Goal: Task Accomplishment & Management: Complete application form

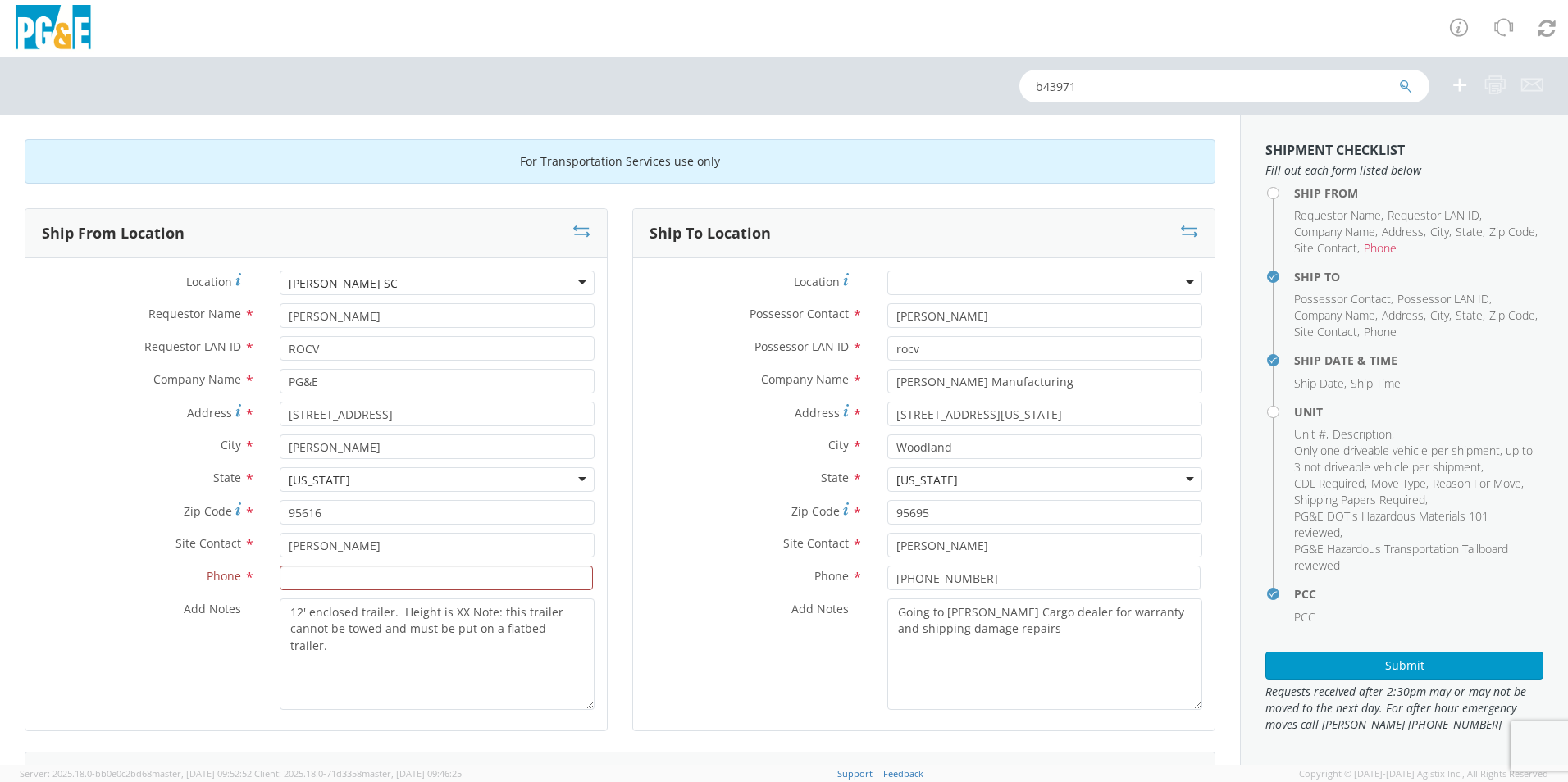
click at [455, 562] on div "Site Contact * [PERSON_NAME]" at bounding box center [316, 549] width 581 height 33
click at [446, 577] on input at bounding box center [436, 578] width 313 height 25
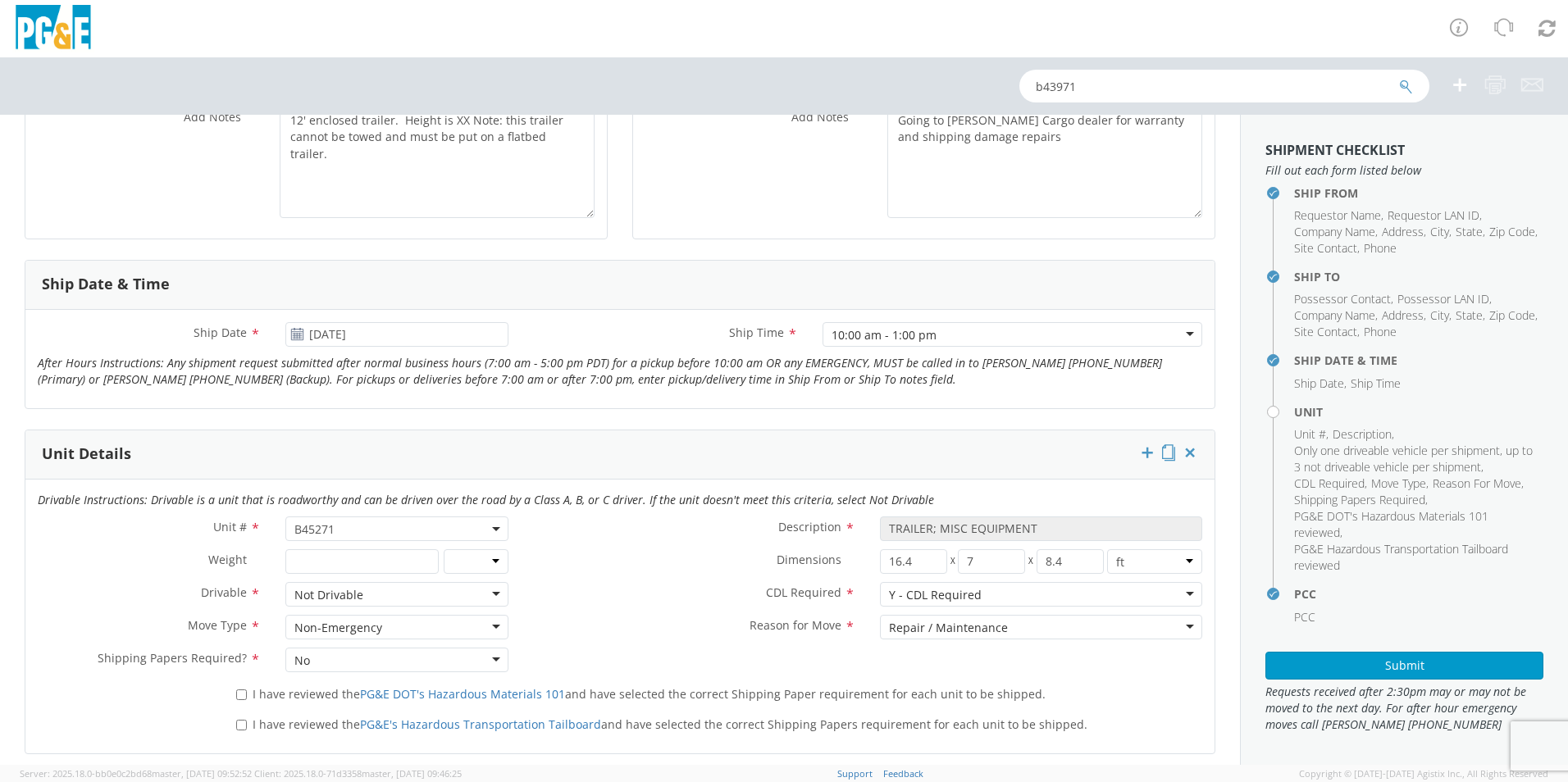
scroll to position [573, 0]
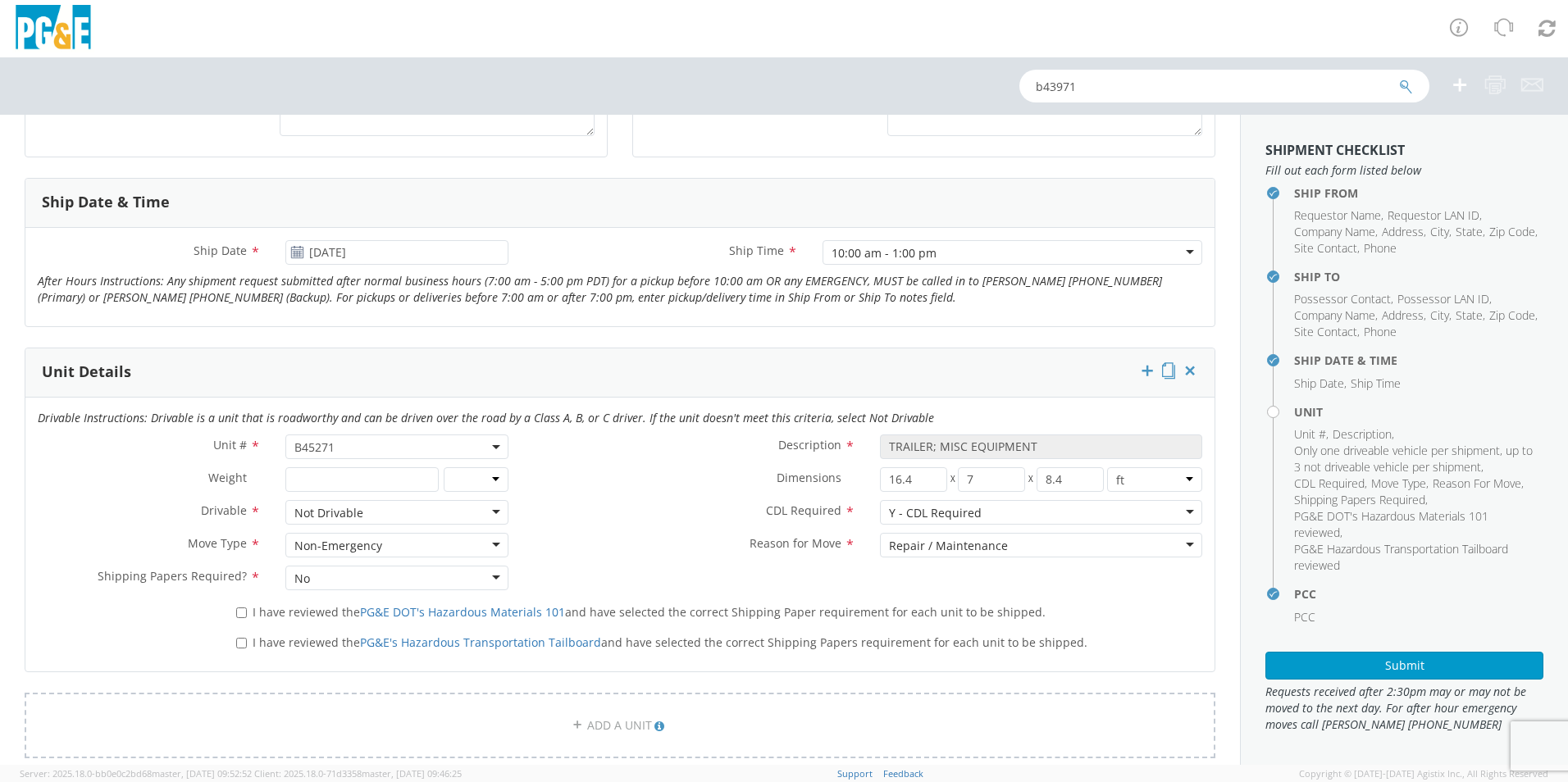
type input "[PHONE_NUMBER]"
click at [238, 612] on input "I have reviewed the PG&E DOT's Hazardous Materials 101 and have selected the co…" at bounding box center [241, 612] width 10 height 10
checkbox input "true"
click at [244, 635] on label "I have reviewed the PG&E's Hazardous Transportation Tailboard and have selected…" at bounding box center [663, 642] width 854 height 19
click at [244, 638] on input "I have reviewed the PG&E's Hazardous Transportation Tailboard and have selected…" at bounding box center [241, 643] width 10 height 10
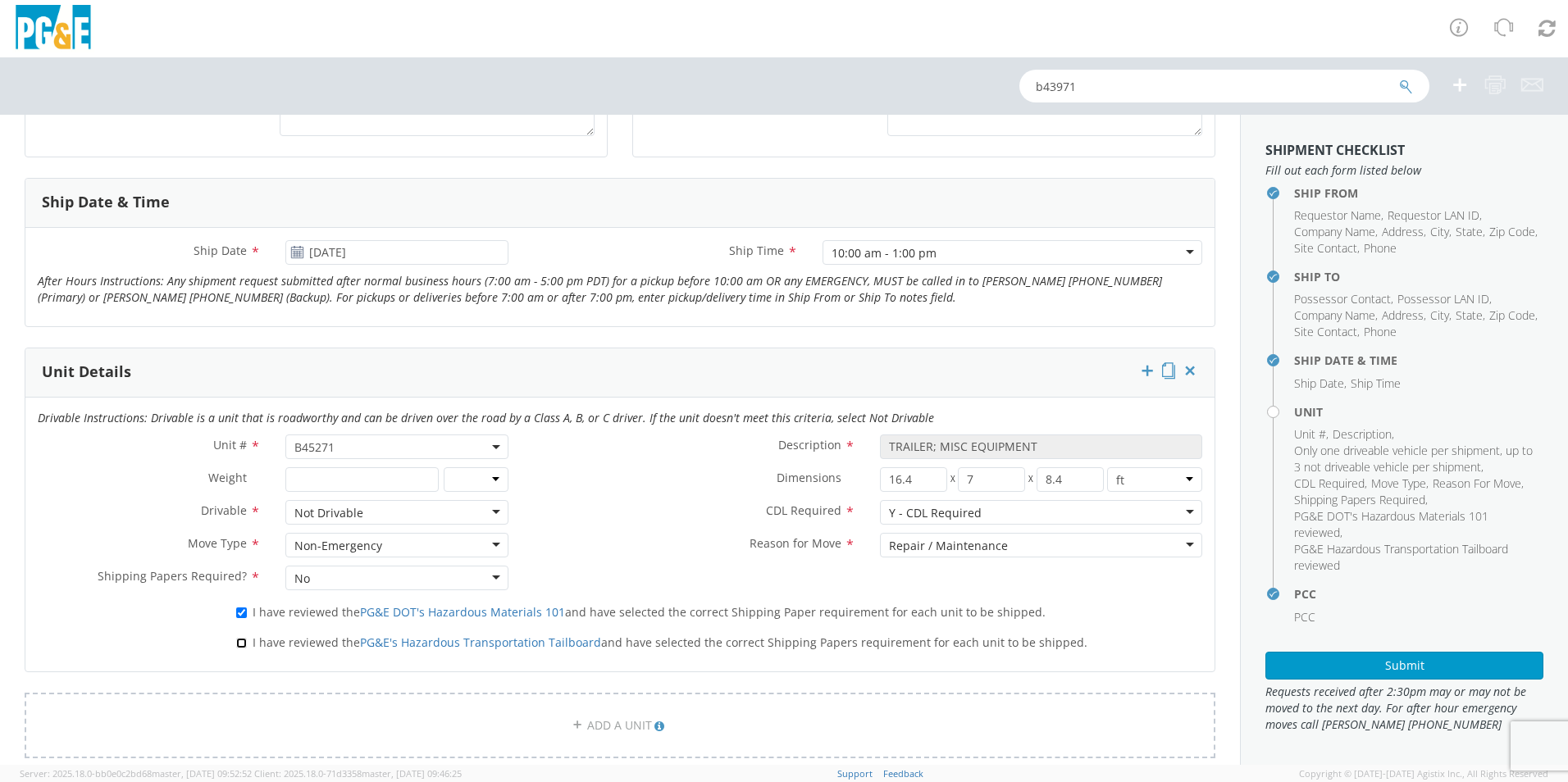
checkbox input "true"
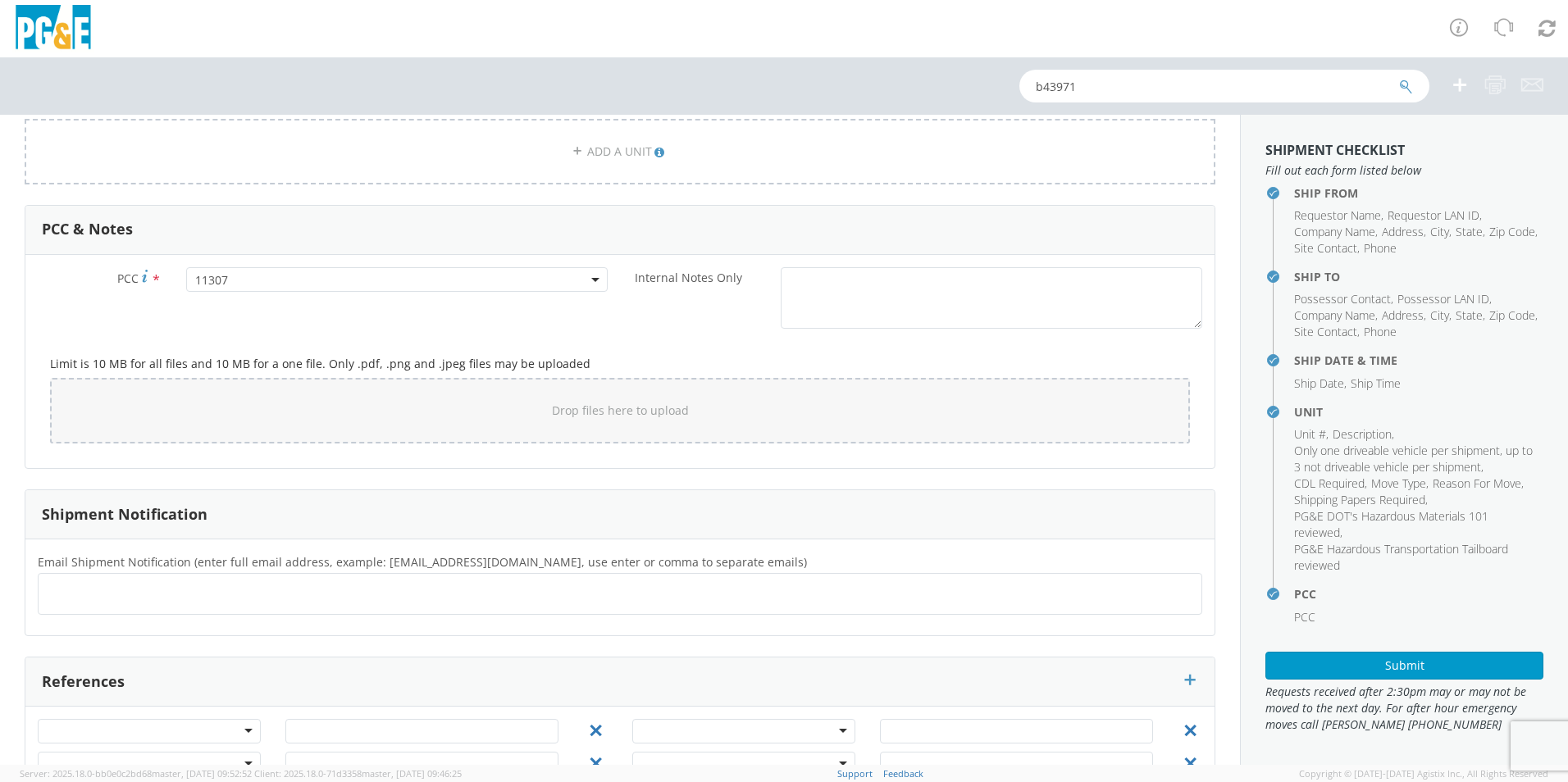
scroll to position [1201, 0]
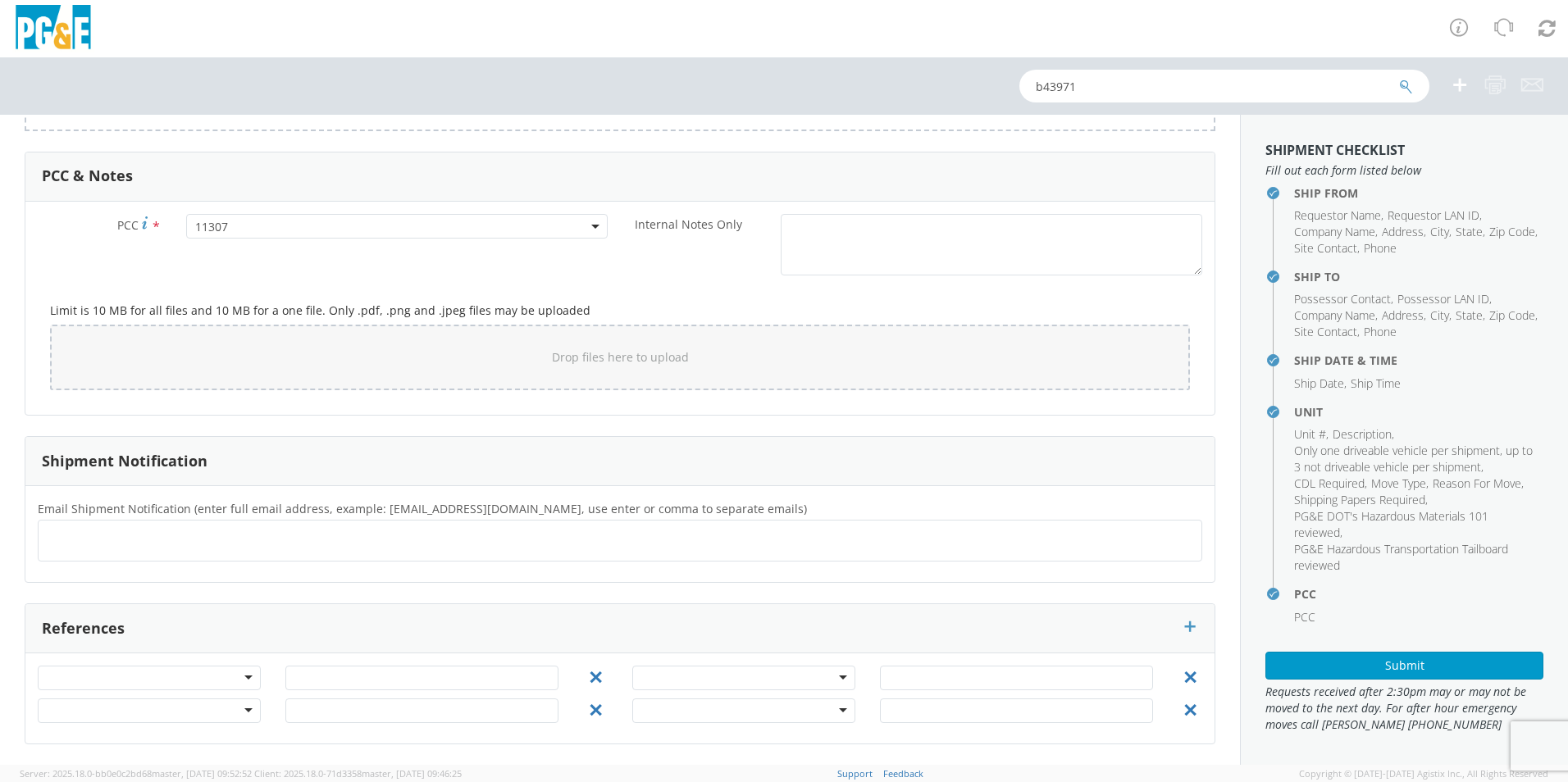
click at [250, 681] on div at bounding box center [149, 678] width 223 height 25
click at [240, 245] on div "PCC * 11307 11307 Internal Notes Only *" at bounding box center [620, 249] width 1189 height 70
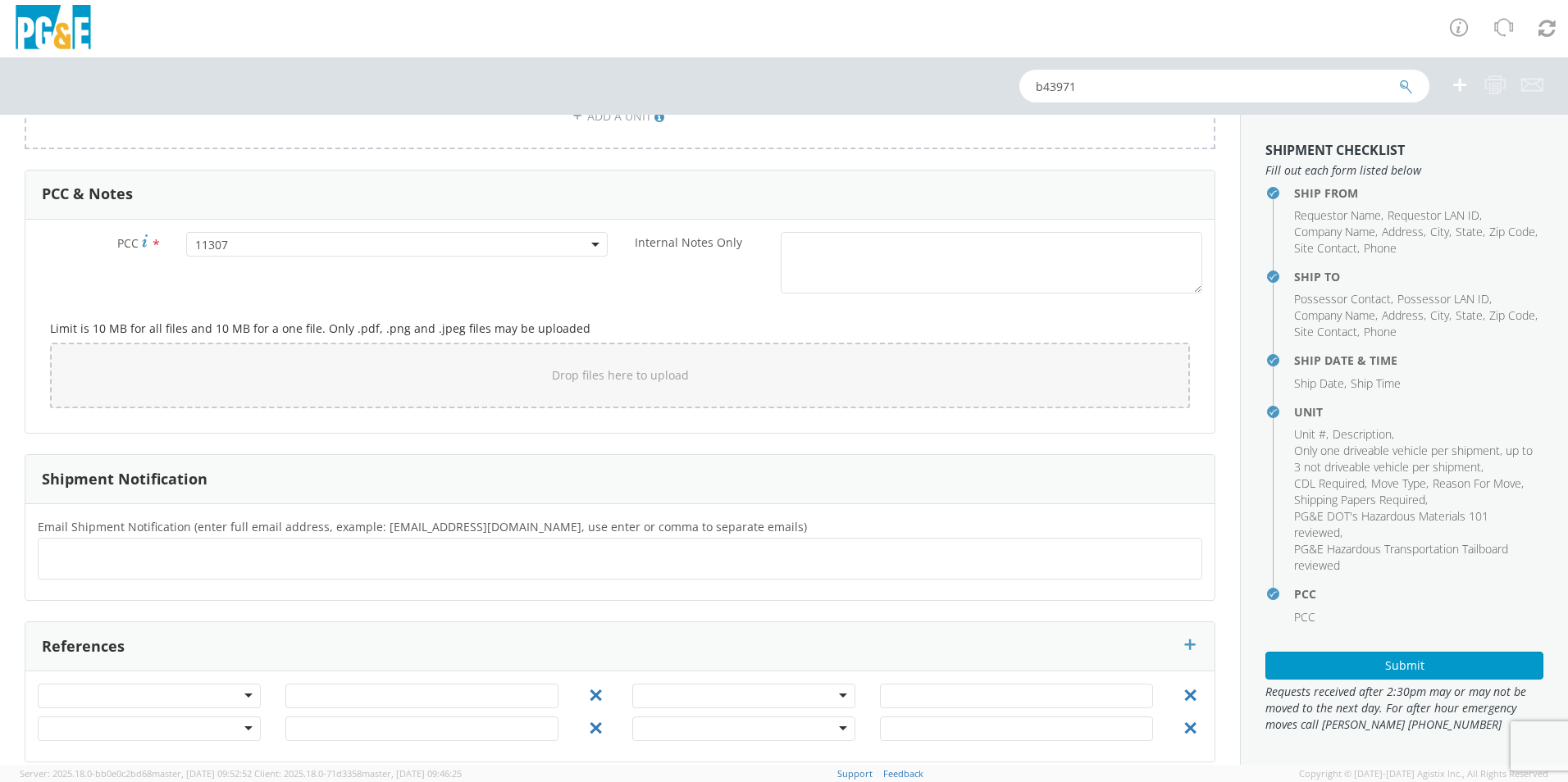
scroll to position [1201, 0]
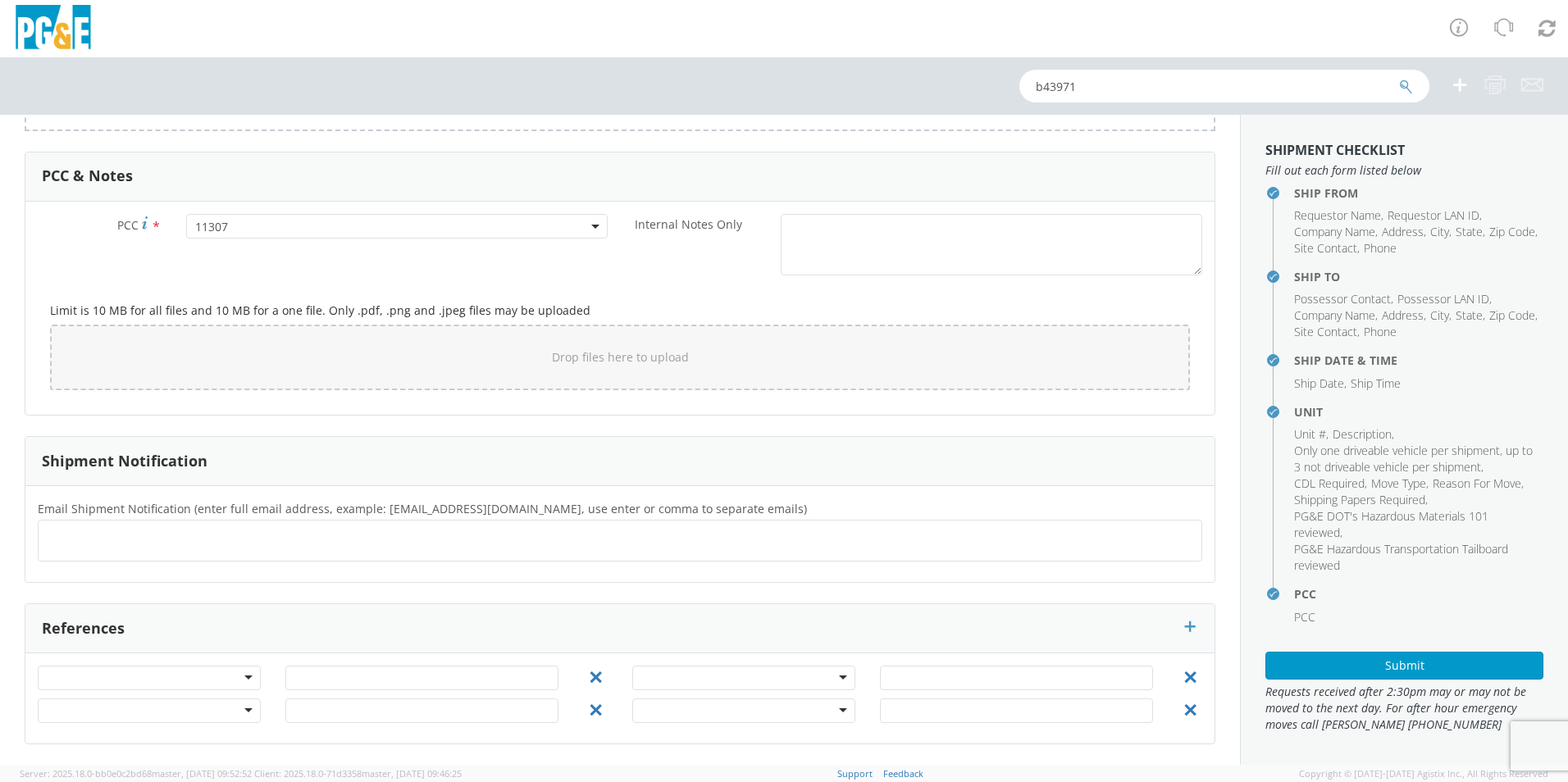
click at [193, 552] on ul at bounding box center [620, 540] width 1150 height 27
click at [117, 543] on ul at bounding box center [620, 540] width 1150 height 27
type input "[EMAIL_ADDRESS][DOMAIN_NAME]"
type input "m"
type input "[EMAIL_ADDRESS][DOMAIN_NAME]"
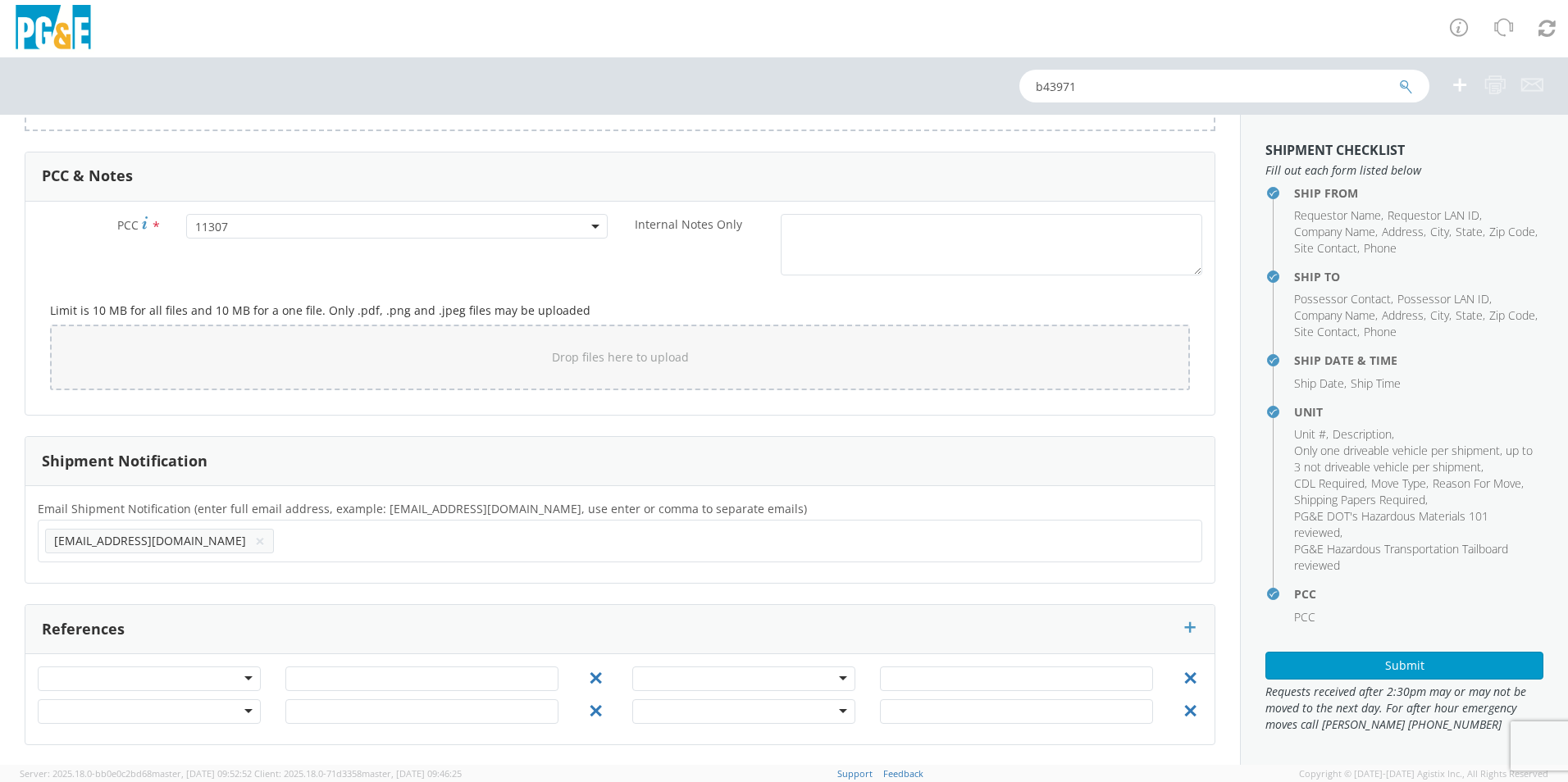
click at [280, 550] on ul "[EMAIL_ADDRESS][DOMAIN_NAME] ×" at bounding box center [620, 540] width 1150 height 27
type input "[EMAIL_ADDRESS][DOMAIN_NAME]"
click at [348, 542] on ul "[EMAIL_ADDRESS][DOMAIN_NAME] × [EMAIL_ADDRESS][DOMAIN_NAME] ×" at bounding box center [620, 540] width 1150 height 27
paste input "[EMAIL_ADDRESS][DOMAIN_NAME]"
type input "[EMAIL_ADDRESS][DOMAIN_NAME]"
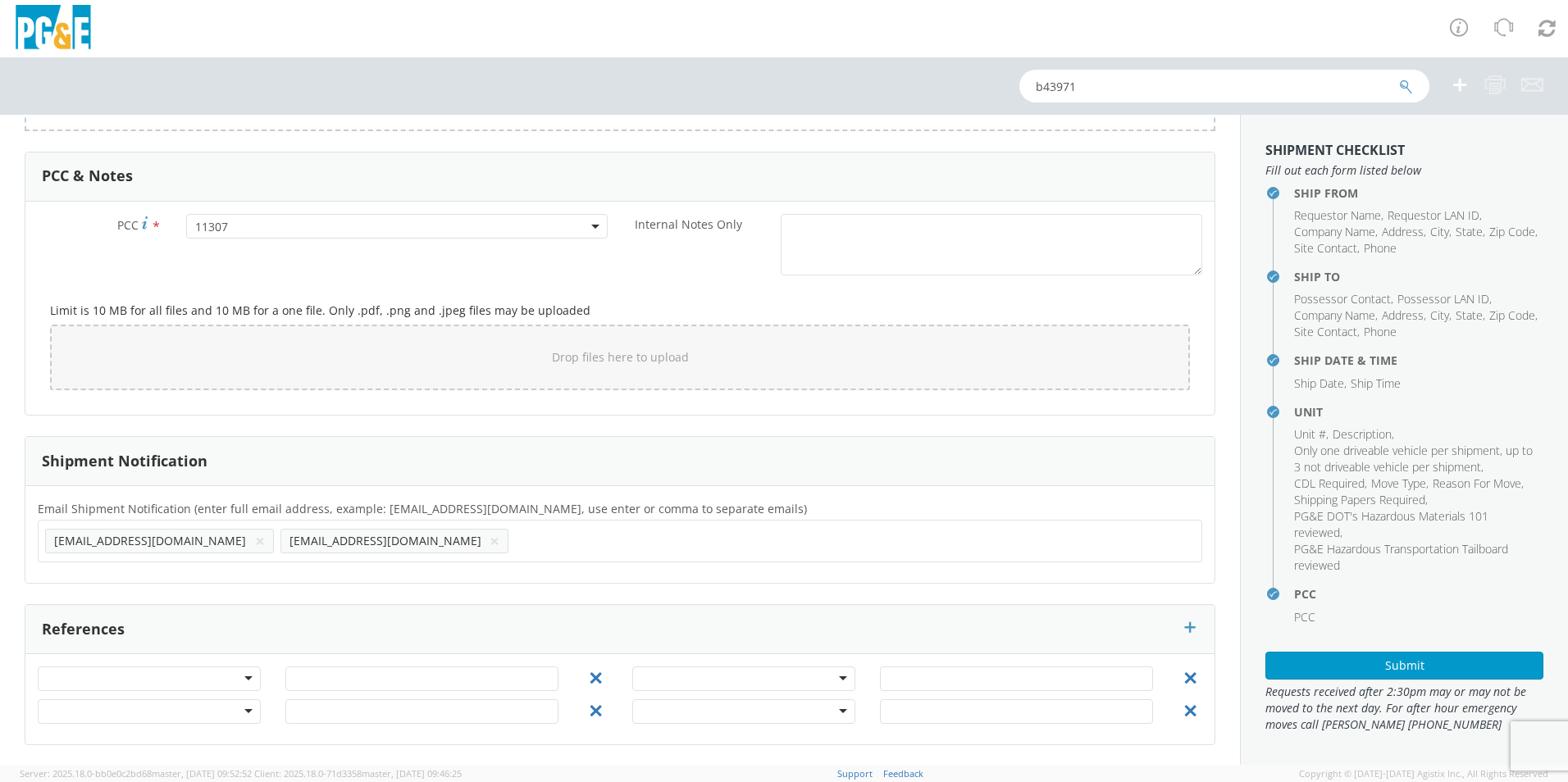
scroll to position [0, 0]
click at [501, 546] on ul "[EMAIL_ADDRESS][DOMAIN_NAME] × [EMAIL_ADDRESS][DOMAIN_NAME] × [EMAIL_ADDRESS][D…" at bounding box center [620, 540] width 1150 height 27
paste input "[EMAIL_ADDRESS][DOMAIN_NAME]"
type input "[EMAIL_ADDRESS][DOMAIN_NAME]"
click at [985, 536] on input "text" at bounding box center [994, 540] width 17 height 24
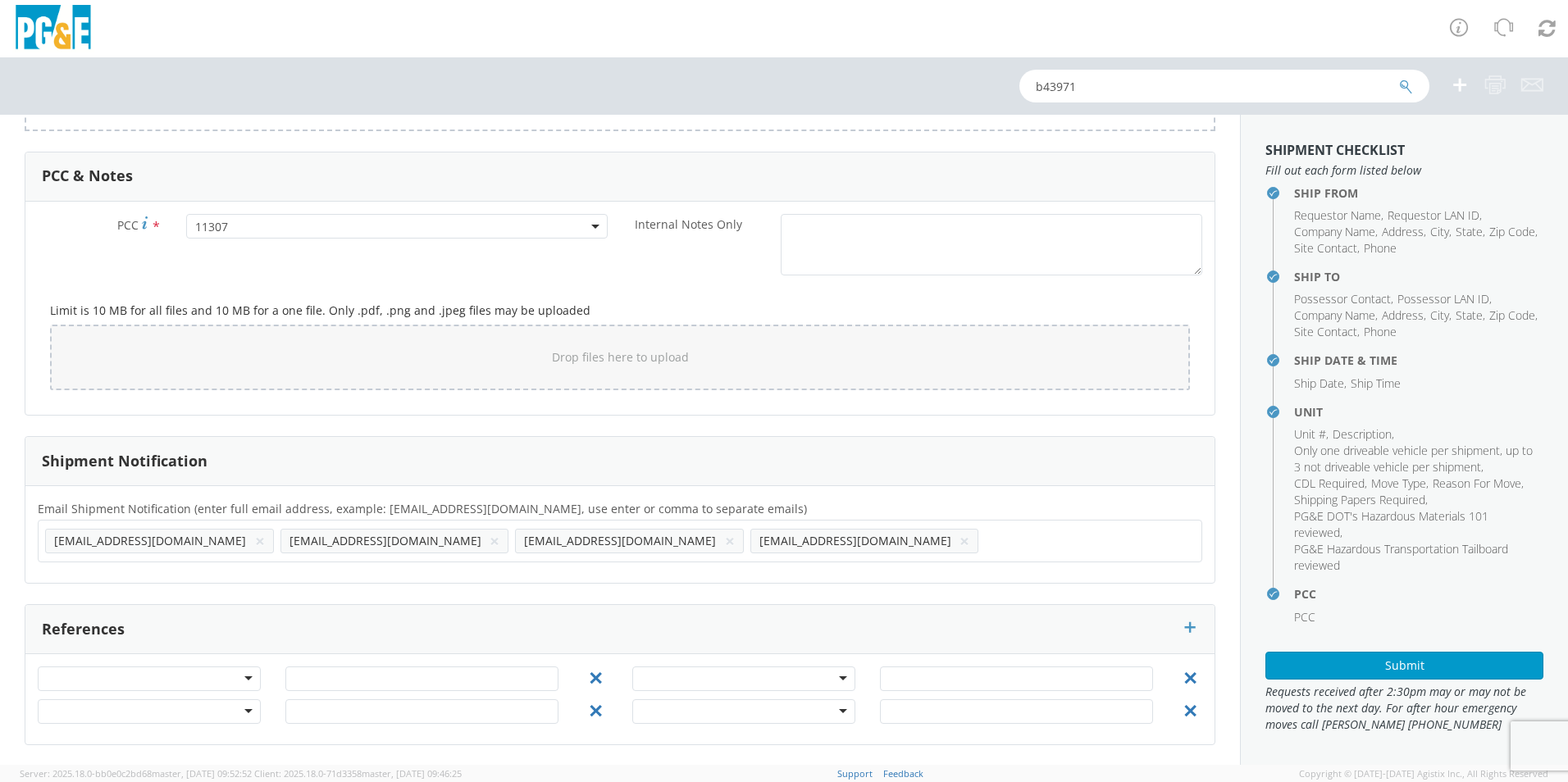
paste input "[PERSON_NAME][EMAIL_ADDRESS][DOMAIN_NAME]"
type input "[PERSON_NAME][EMAIL_ADDRESS][DOMAIN_NAME]"
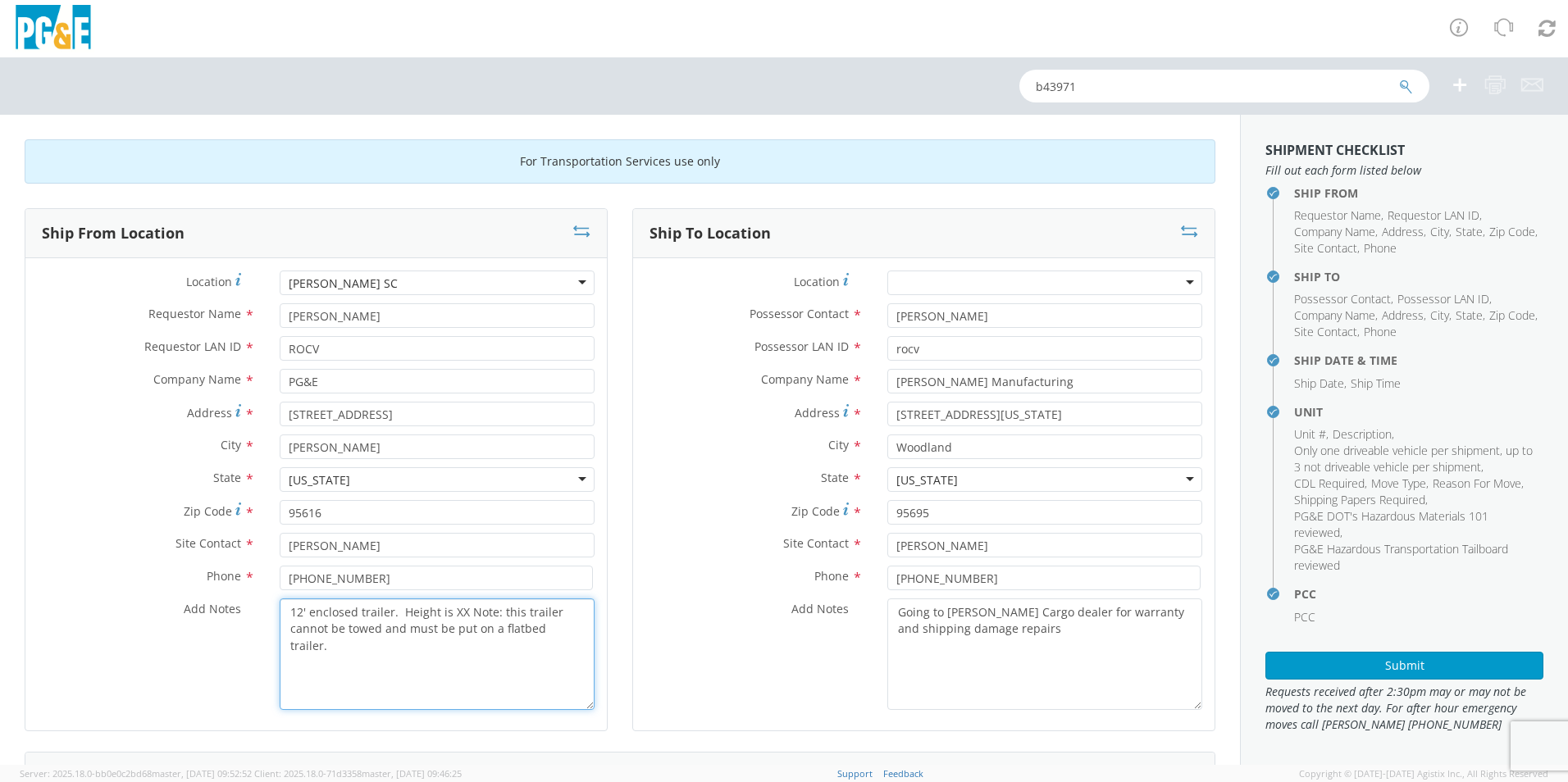
click at [460, 621] on textarea "12' enclosed trailer. Height is XX Note: this trailer cannot be towed and must …" at bounding box center [437, 654] width 315 height 112
click at [460, 615] on textarea "12' enclosed trailer. Height is XX Note: this trailer cannot be towed and must …" at bounding box center [437, 654] width 315 height 112
click at [575, 631] on textarea "12' enclosed trailer. Height is 8'4" Note: this trailer cannot be towed and mus…" at bounding box center [437, 654] width 315 height 112
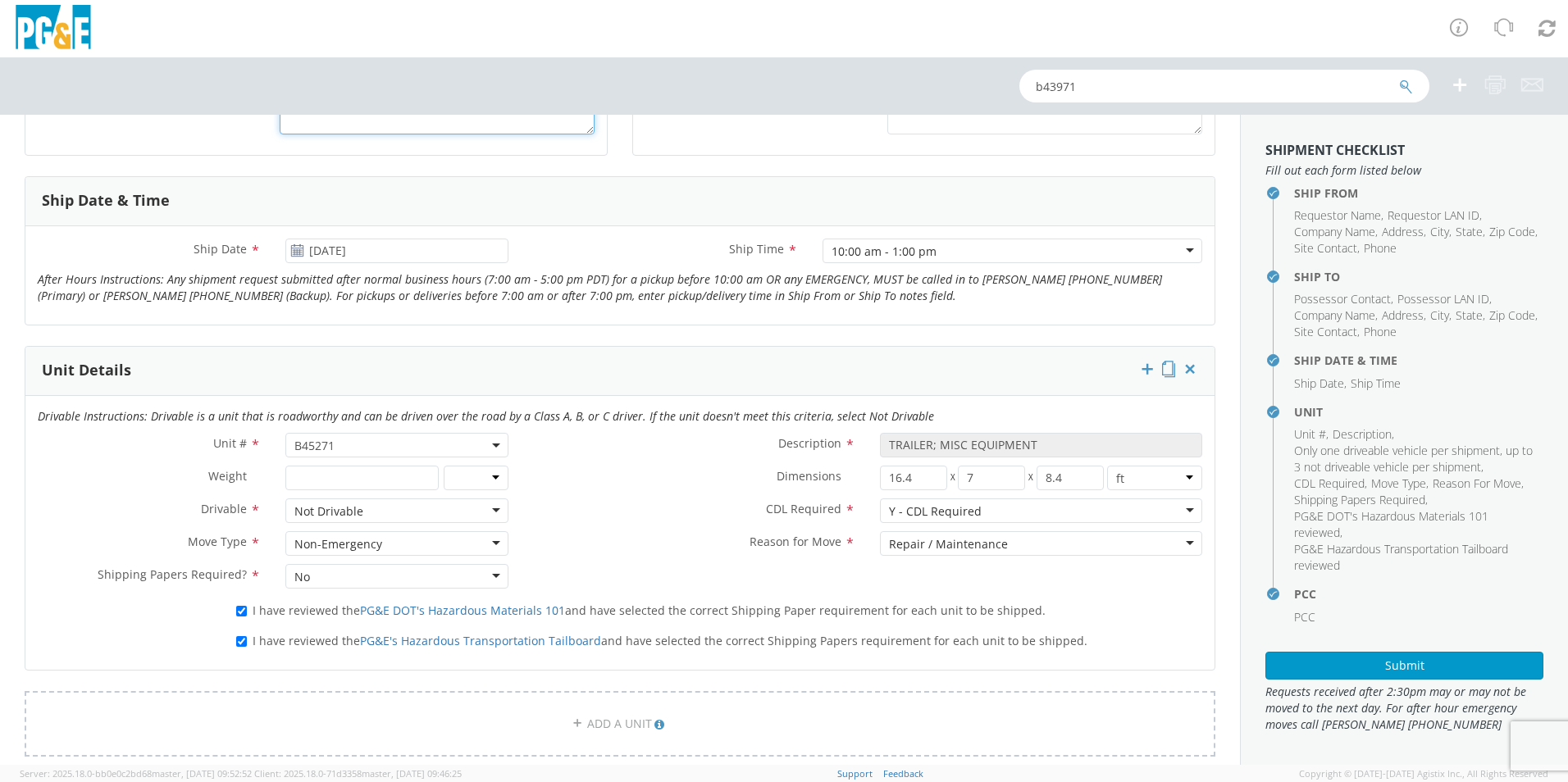
scroll to position [573, 0]
type textarea "12' enclosed trailer. Height is 8'4" Note: this trailer cannot be towed and mus…"
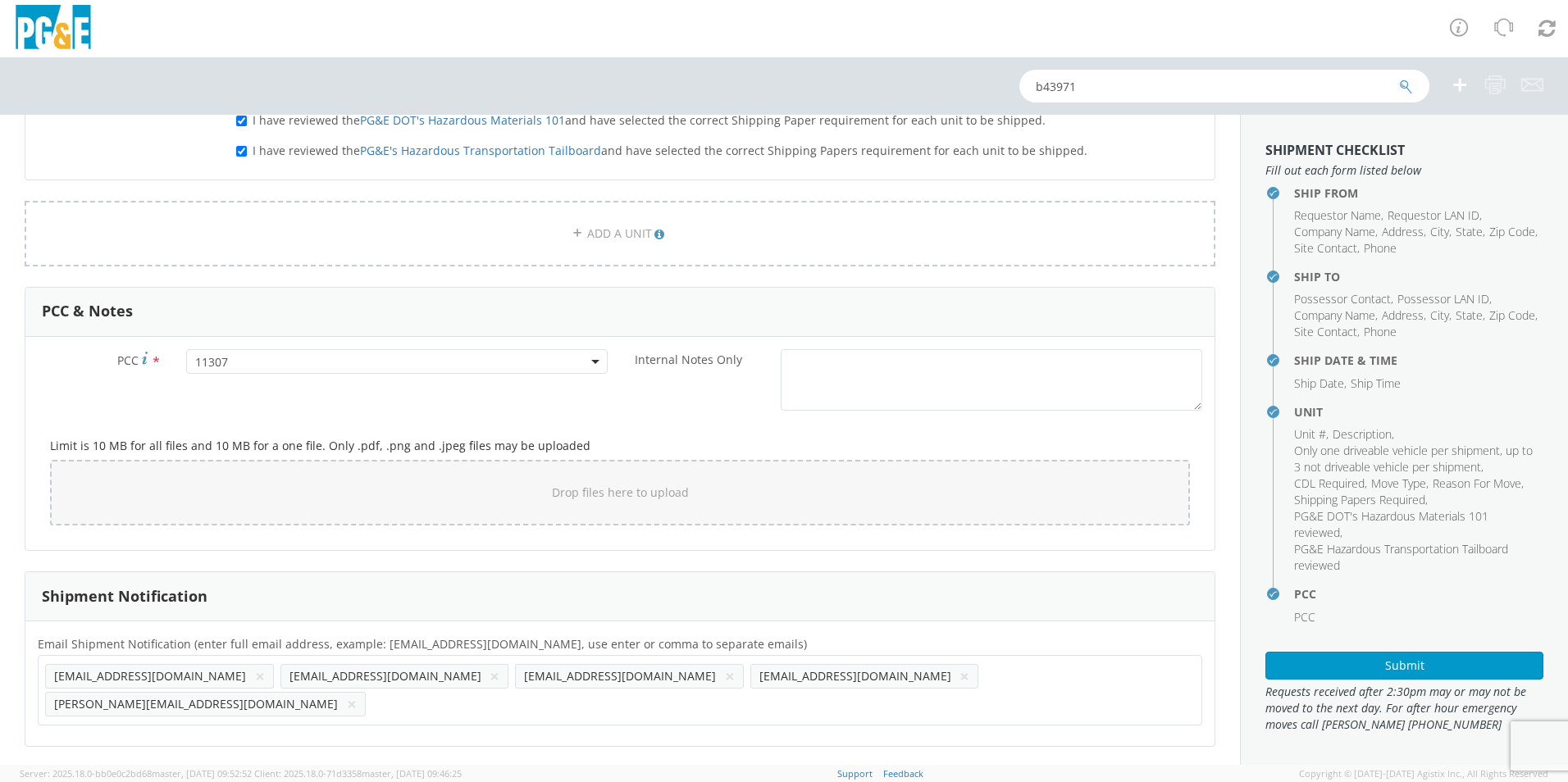
scroll to position [1202, 0]
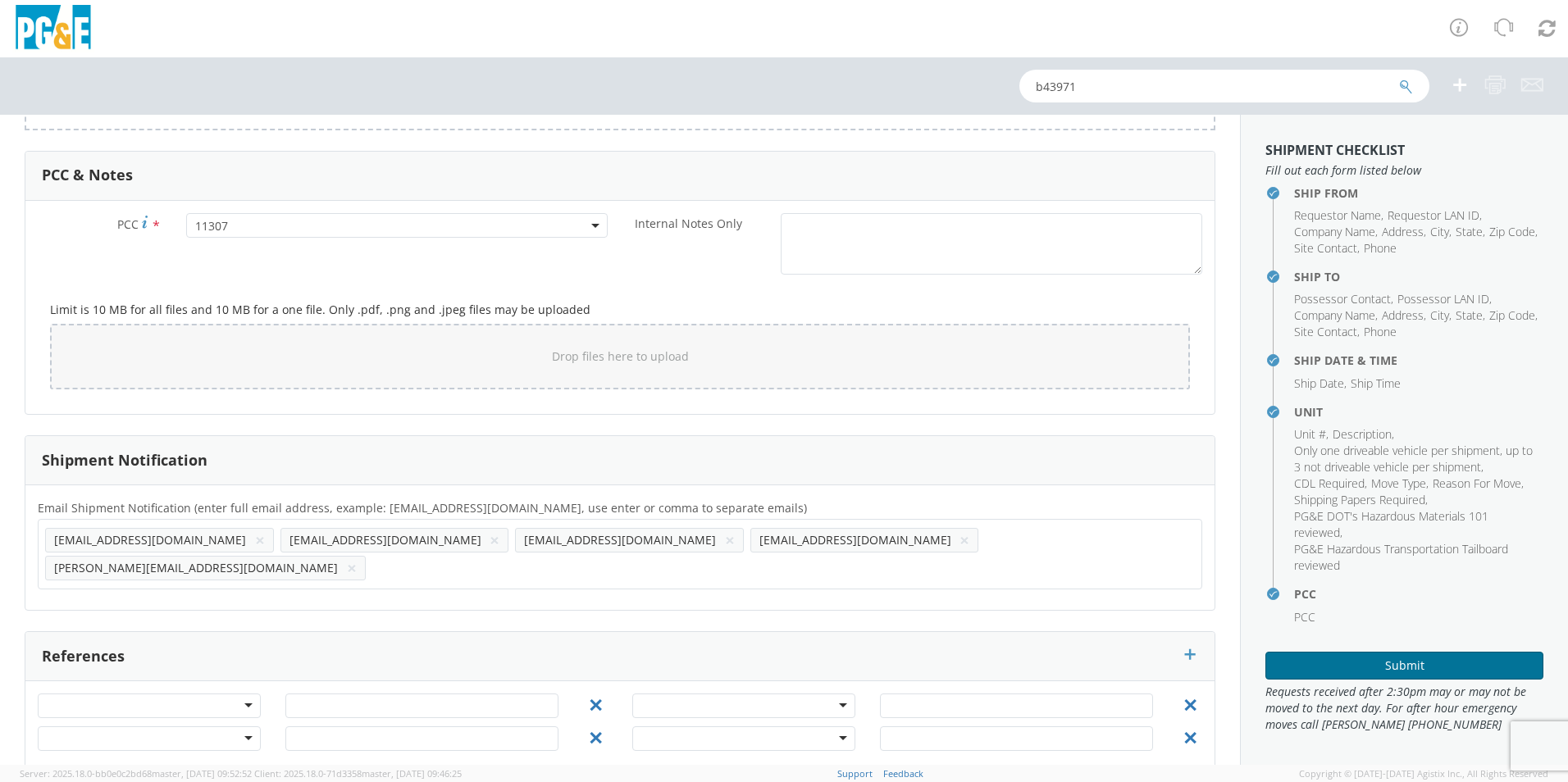
click at [1373, 652] on button "Submit" at bounding box center [1403, 665] width 278 height 27
